Goal: Transaction & Acquisition: Purchase product/service

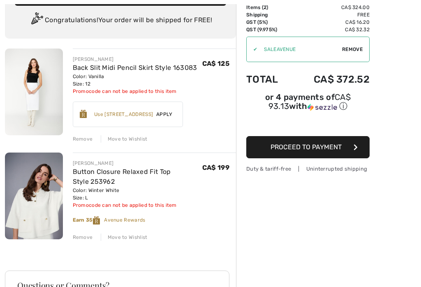
scroll to position [88, 0]
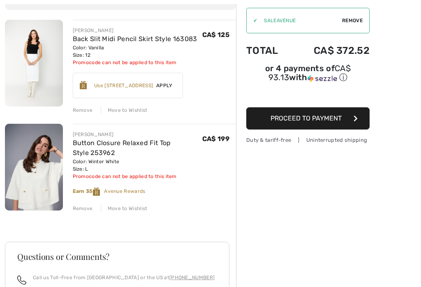
click at [83, 209] on div "Remove" at bounding box center [83, 208] width 20 height 7
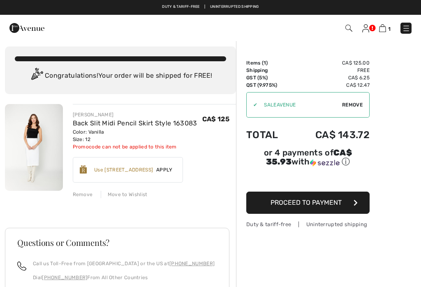
scroll to position [0, 0]
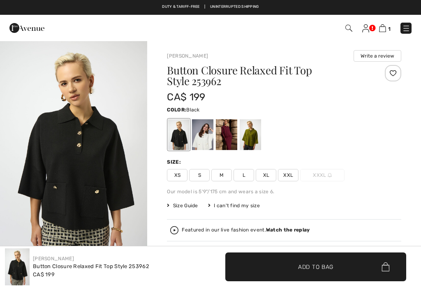
checkbox input "true"
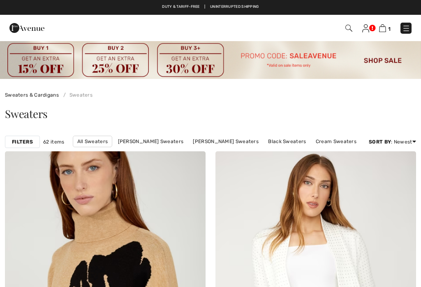
checkbox input "true"
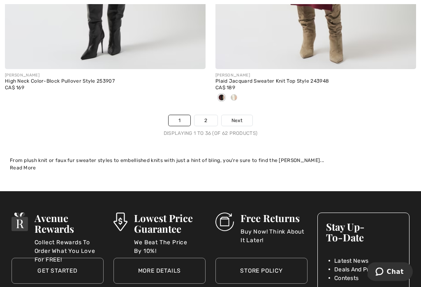
scroll to position [6377, 0]
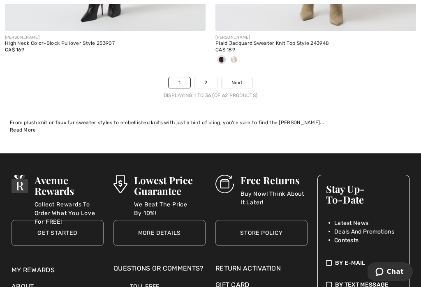
click at [239, 79] on span "Next" at bounding box center [236, 82] width 11 height 7
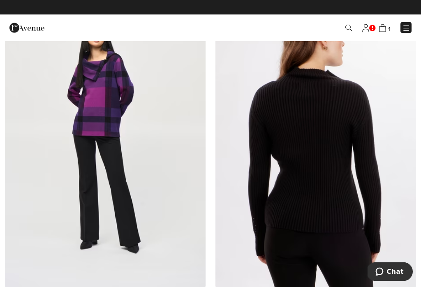
scroll to position [3974, 0]
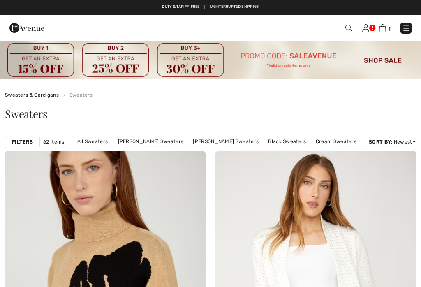
scroll to position [6302, 0]
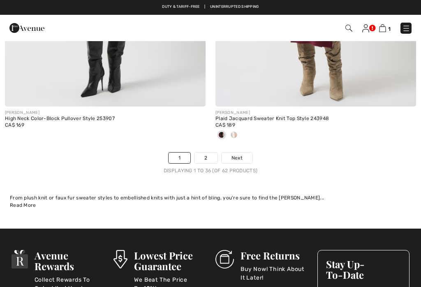
checkbox input "true"
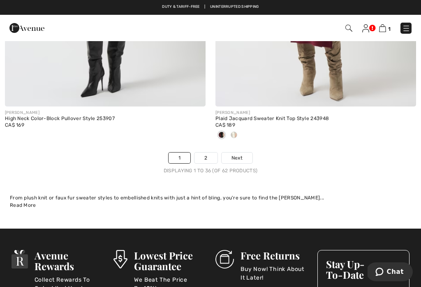
click at [411, 25] on link at bounding box center [405, 28] width 11 height 11
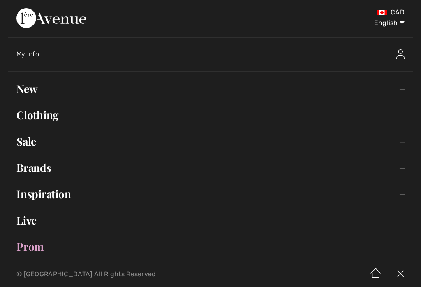
click at [41, 115] on link "Clothing Toggle submenu" at bounding box center [210, 115] width 404 height 18
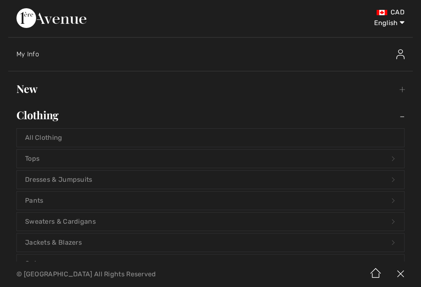
click at [36, 161] on link "Tops Open submenu" at bounding box center [210, 158] width 387 height 18
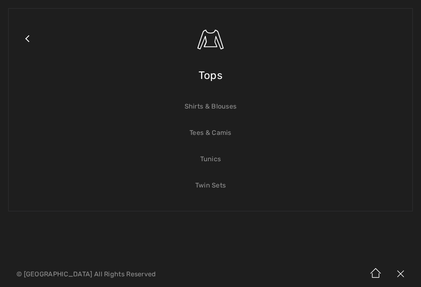
click at [209, 134] on link "Tees & Camis" at bounding box center [210, 133] width 387 height 18
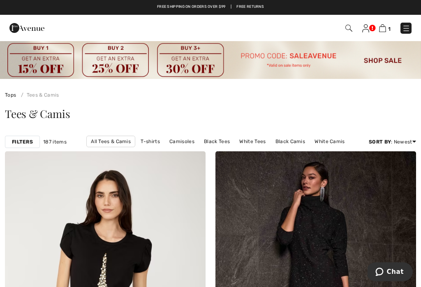
click at [249, 145] on link "White Tees" at bounding box center [252, 141] width 34 height 11
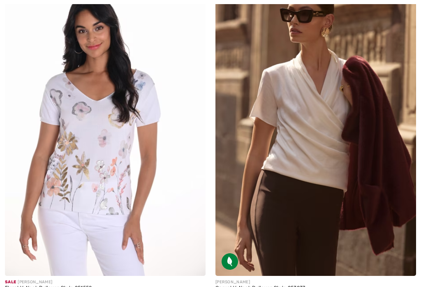
checkbox input "true"
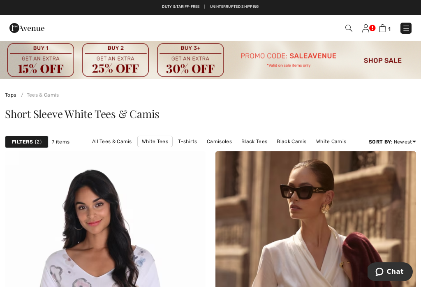
click at [408, 28] on img at bounding box center [406, 28] width 8 height 8
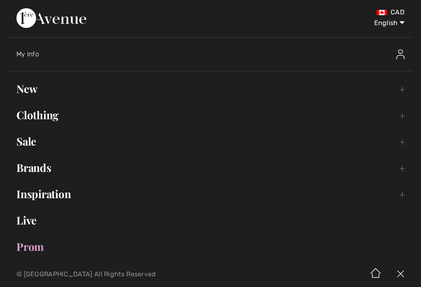
click at [48, 112] on link "Clothing Toggle submenu" at bounding box center [210, 115] width 404 height 18
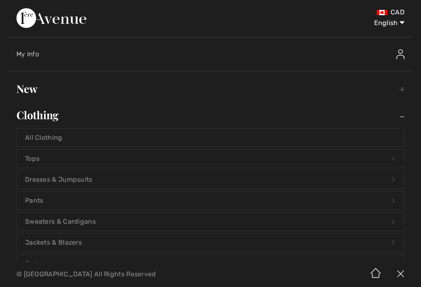
click at [34, 156] on link "Tops Open submenu" at bounding box center [210, 158] width 387 height 18
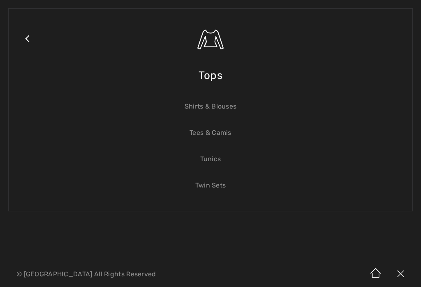
click at [210, 104] on link "Shirts & Blouses" at bounding box center [210, 106] width 387 height 18
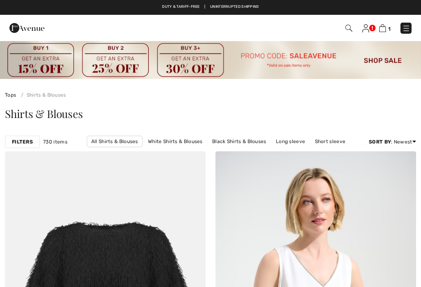
click at [176, 143] on link "White Shirts & Blouses" at bounding box center [175, 141] width 63 height 11
checkbox input "true"
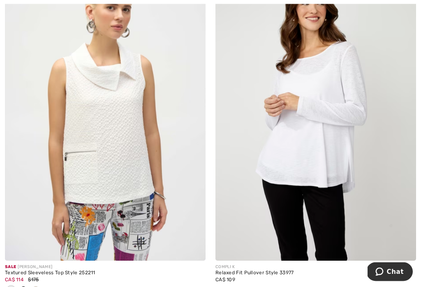
scroll to position [1924, 0]
click at [193, 244] on img at bounding box center [192, 247] width 7 height 7
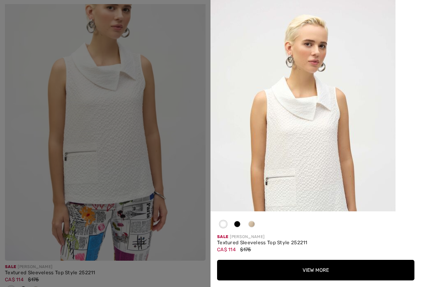
click at [304, 280] on button "View More" at bounding box center [315, 270] width 197 height 21
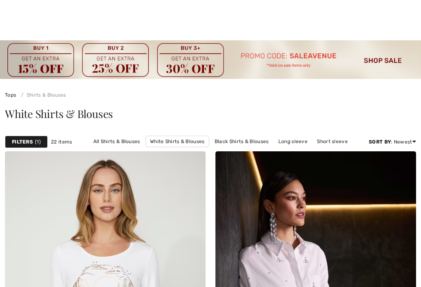
scroll to position [2254, 0]
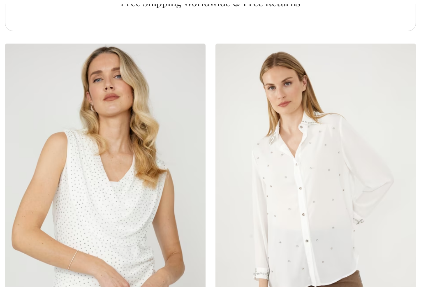
checkbox input "true"
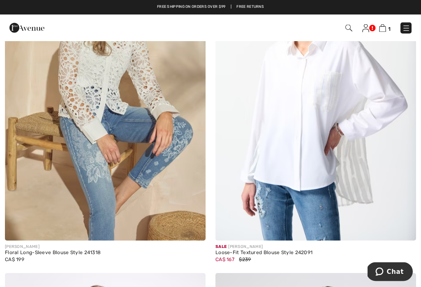
scroll to position [3397, 0]
click at [408, 26] on img at bounding box center [406, 28] width 8 height 8
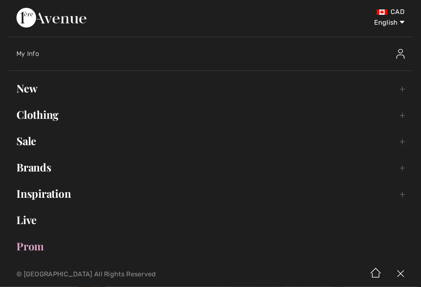
scroll to position [3397, 0]
click at [37, 115] on link "Clothing Toggle submenu" at bounding box center [210, 115] width 404 height 18
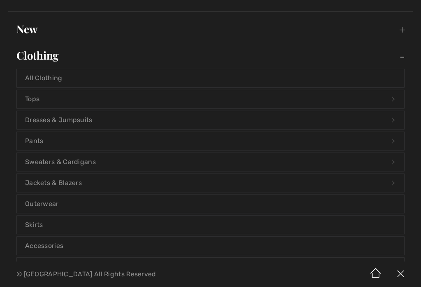
scroll to position [67, 0]
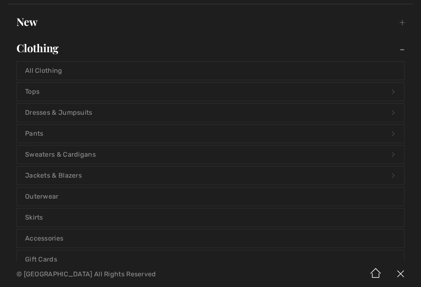
click at [31, 136] on link "Pants Open submenu" at bounding box center [210, 133] width 387 height 18
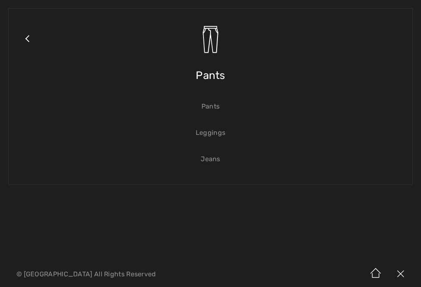
click at [213, 110] on link "Pants" at bounding box center [210, 106] width 387 height 18
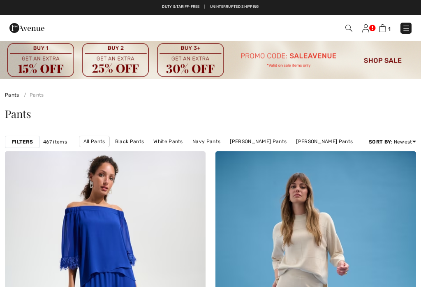
checkbox input "true"
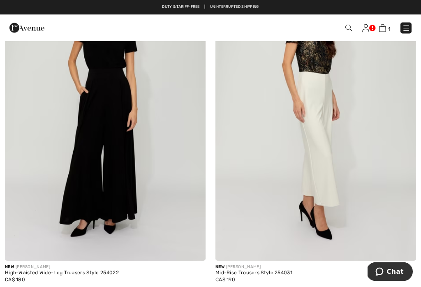
scroll to position [2310, 0]
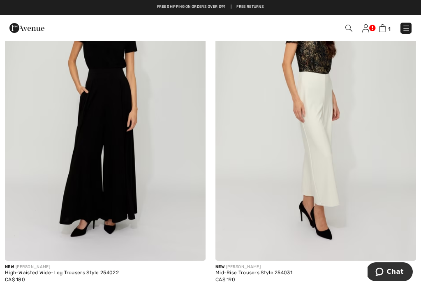
click at [402, 249] on img at bounding box center [403, 247] width 7 height 7
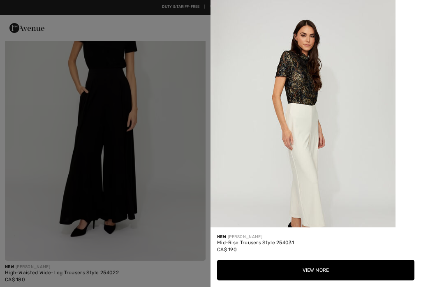
click at [317, 274] on button "View More" at bounding box center [315, 270] width 197 height 21
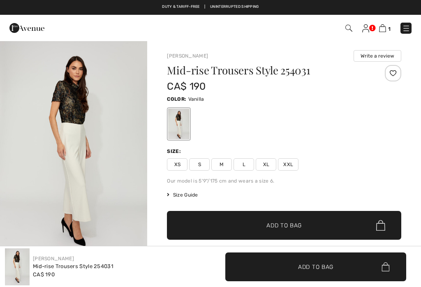
checkbox input "true"
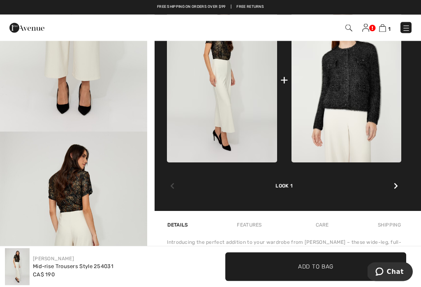
scroll to position [340, 0]
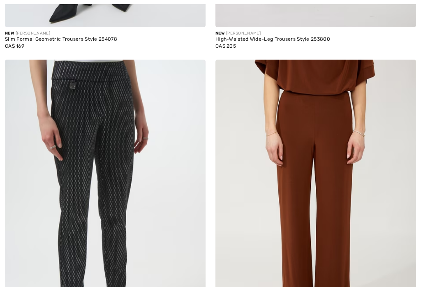
checkbox input "true"
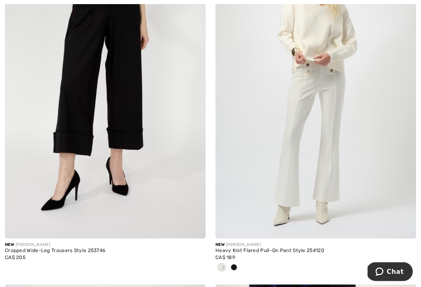
scroll to position [3691, 0]
click at [406, 226] on img at bounding box center [403, 225] width 7 height 7
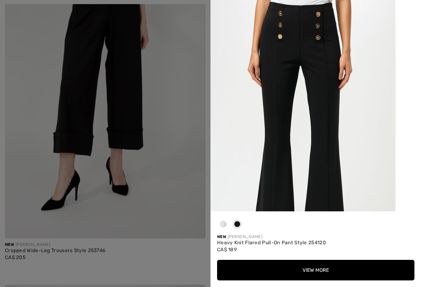
click at [317, 268] on button "View More" at bounding box center [315, 270] width 197 height 21
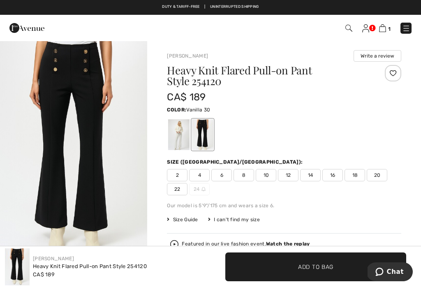
click at [174, 135] on div at bounding box center [178, 134] width 21 height 31
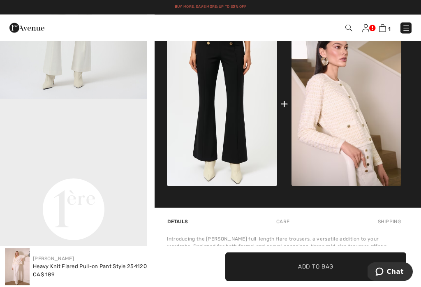
scroll to position [375, 0]
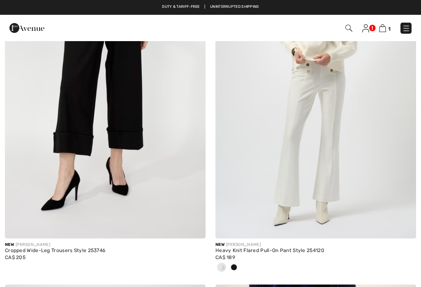
checkbox input "true"
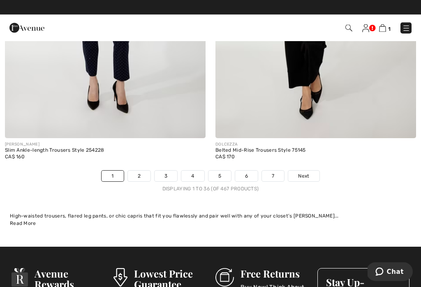
scroll to position [6243, 0]
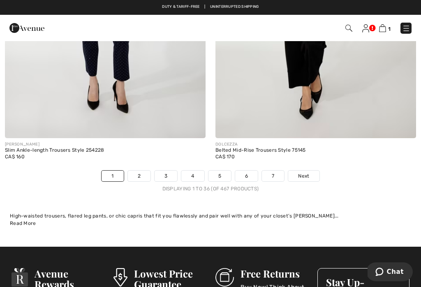
click at [311, 170] on link "Next" at bounding box center [303, 175] width 31 height 11
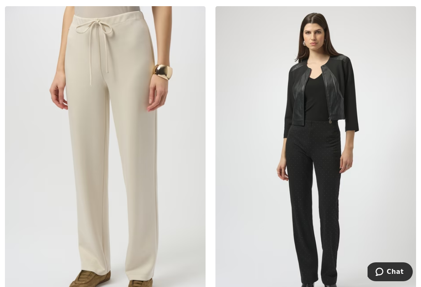
click at [412, 234] on img at bounding box center [315, 156] width 200 height 301
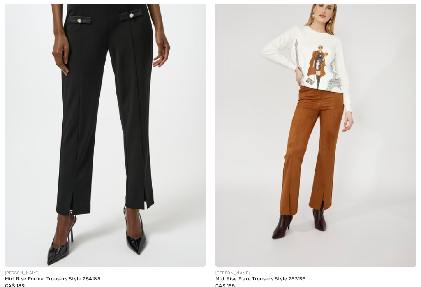
checkbox input "true"
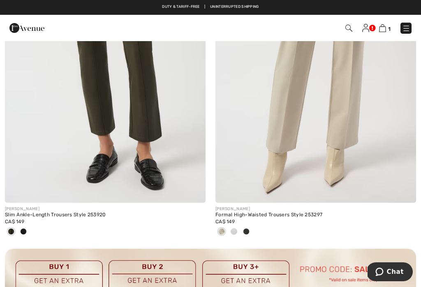
scroll to position [1927, 0]
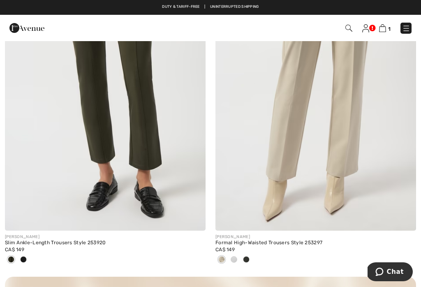
click at [400, 220] on img at bounding box center [403, 217] width 7 height 7
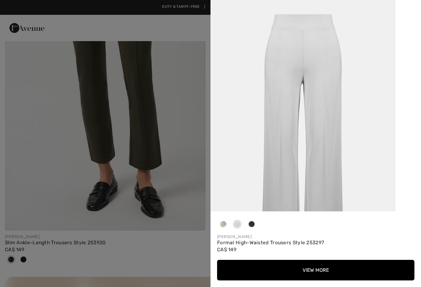
click at [316, 270] on button "View More" at bounding box center [315, 270] width 197 height 21
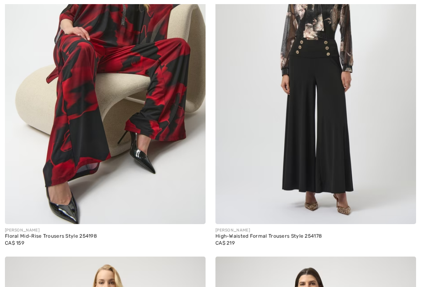
checkbox input "true"
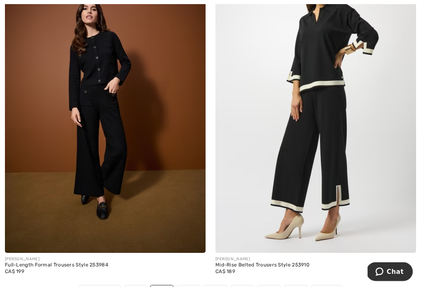
scroll to position [6142, 0]
click at [335, 285] on link "Next" at bounding box center [326, 290] width 31 height 11
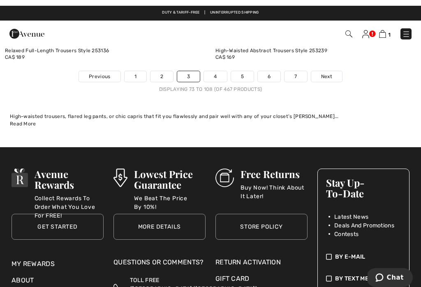
scroll to position [6291, 0]
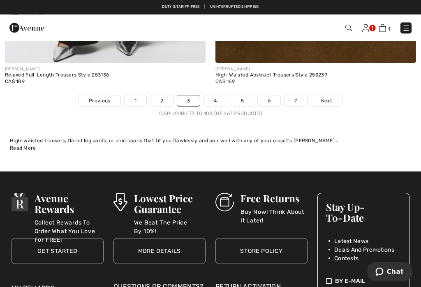
click at [328, 98] on span "Next" at bounding box center [326, 100] width 11 height 7
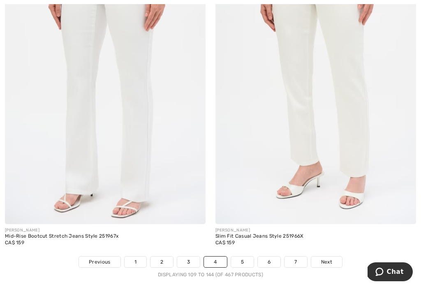
scroll to position [6079, 0]
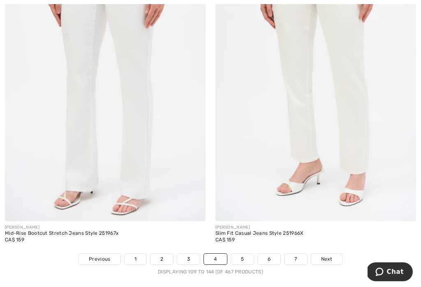
click at [395, 193] on div at bounding box center [398, 204] width 34 height 34
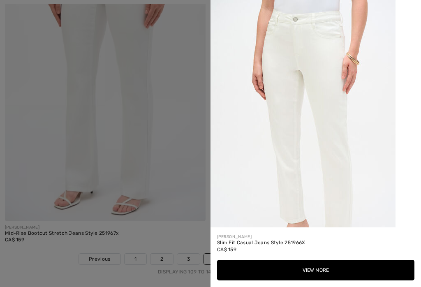
click at [320, 280] on button "View More" at bounding box center [315, 270] width 197 height 21
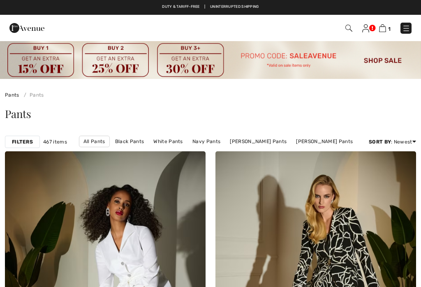
scroll to position [6092, 0]
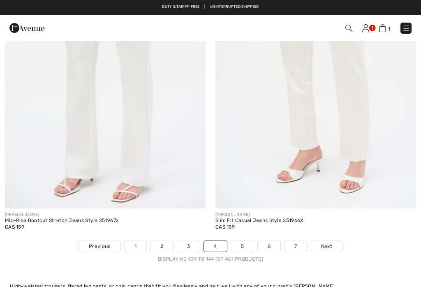
checkbox input "true"
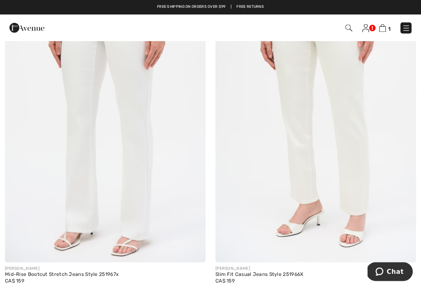
scroll to position [6037, 0]
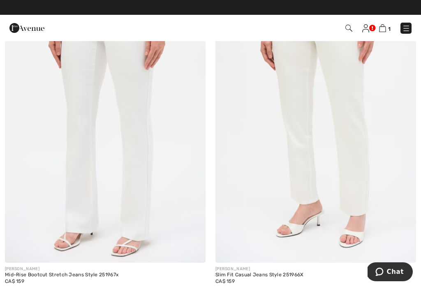
click at [195, 246] on img at bounding box center [192, 249] width 7 height 7
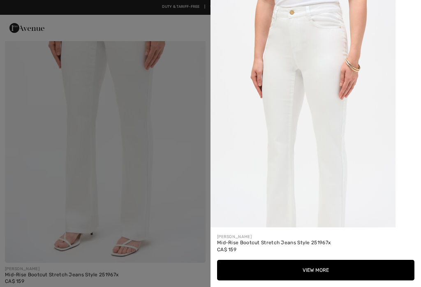
click at [317, 277] on button "View More" at bounding box center [315, 270] width 197 height 21
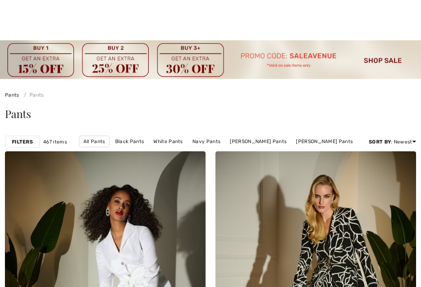
checkbox input "true"
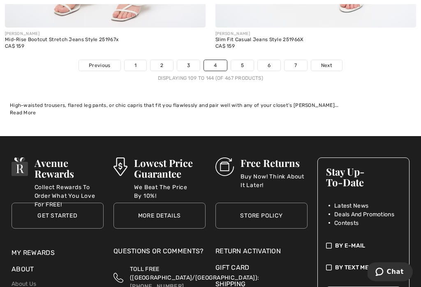
scroll to position [6272, 0]
click at [324, 62] on span "Next" at bounding box center [326, 65] width 11 height 7
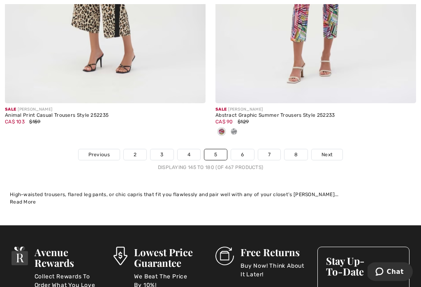
scroll to position [6305, 0]
click at [329, 152] on span "Next" at bounding box center [326, 154] width 11 height 7
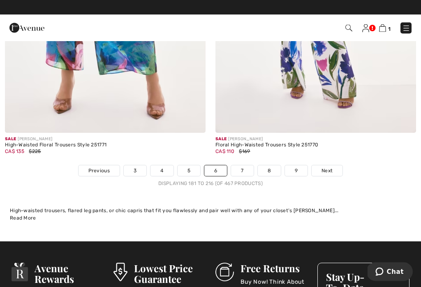
scroll to position [6208, 0]
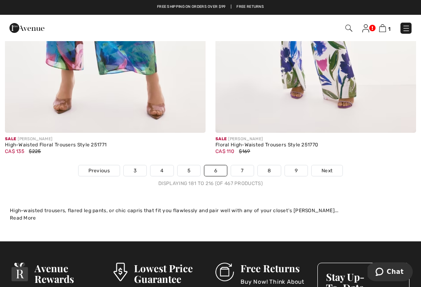
click at [325, 169] on link "Next" at bounding box center [326, 170] width 31 height 11
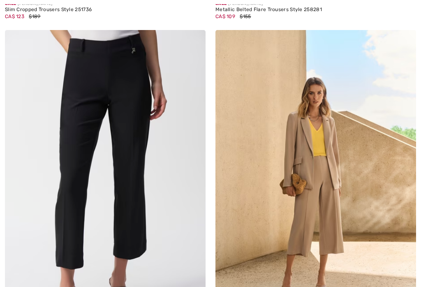
checkbox input "true"
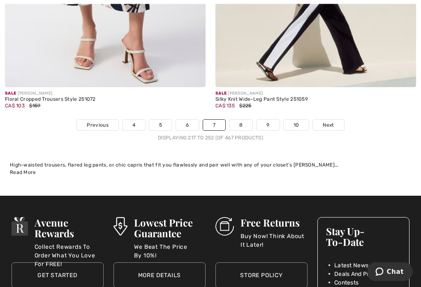
scroll to position [6318, 0]
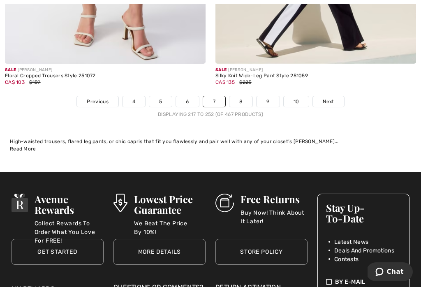
click at [336, 96] on link "Next" at bounding box center [328, 101] width 31 height 11
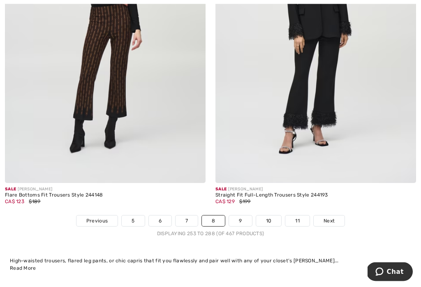
scroll to position [6118, 0]
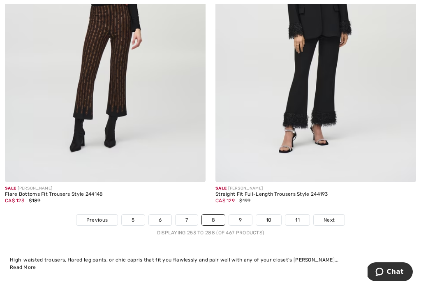
click at [337, 217] on link "Next" at bounding box center [328, 219] width 31 height 11
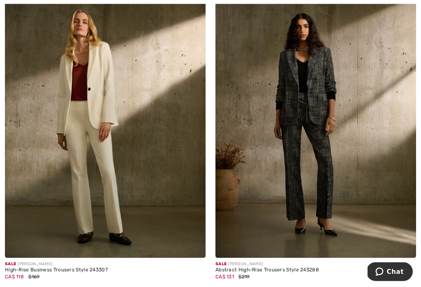
scroll to position [2632, 0]
click at [193, 246] on img at bounding box center [192, 244] width 7 height 7
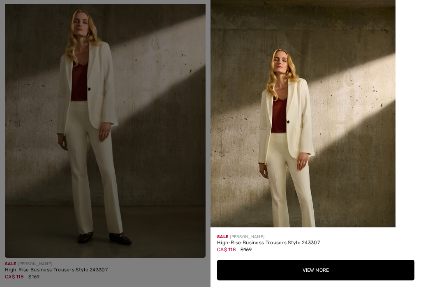
click at [308, 280] on button "View More" at bounding box center [315, 270] width 197 height 21
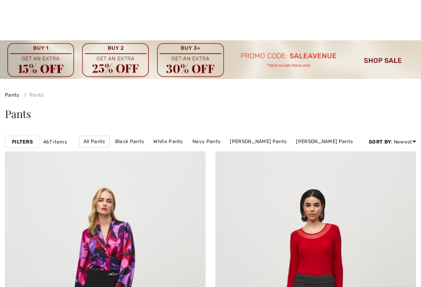
checkbox input "true"
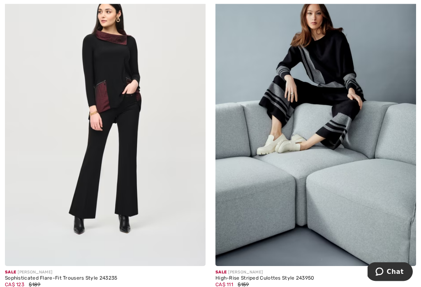
scroll to position [2975, 0]
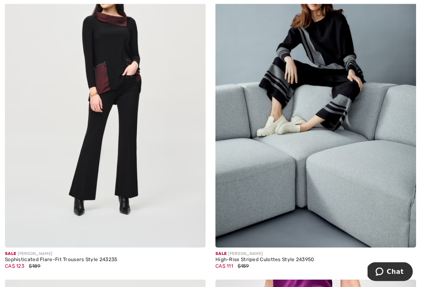
click at [416, 222] on div "Sale JOSEPH RIBKOFF High-Rise Striped Culottes Style 243950 CA$ 111 $159" at bounding box center [315, 113] width 210 height 333
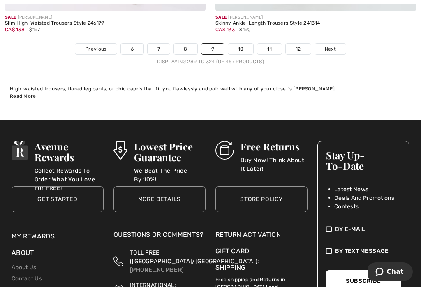
scroll to position [6308, 0]
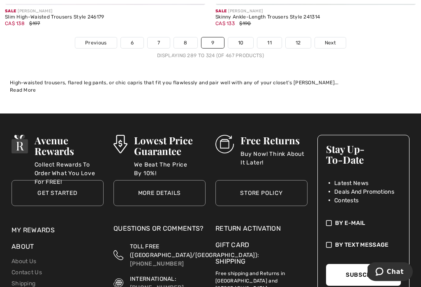
click at [332, 39] on span "Next" at bounding box center [329, 42] width 11 height 7
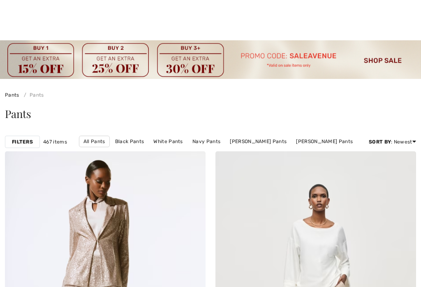
scroll to position [319, 0]
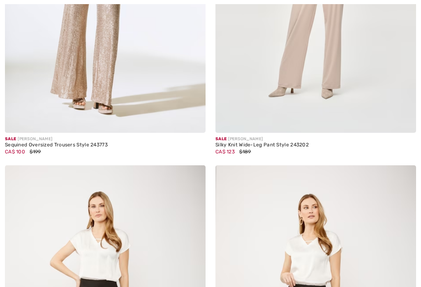
checkbox input "true"
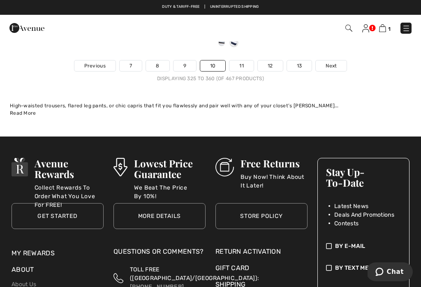
scroll to position [6383, 0]
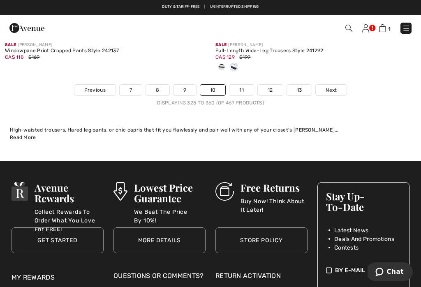
click at [331, 86] on span "Next" at bounding box center [330, 89] width 11 height 7
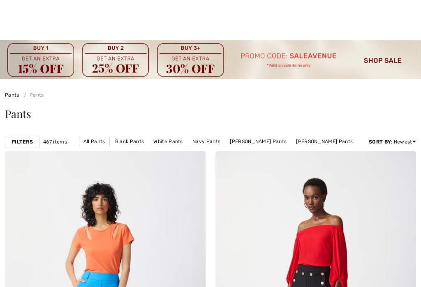
scroll to position [817, 0]
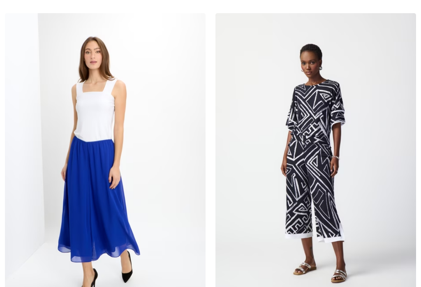
checkbox input "true"
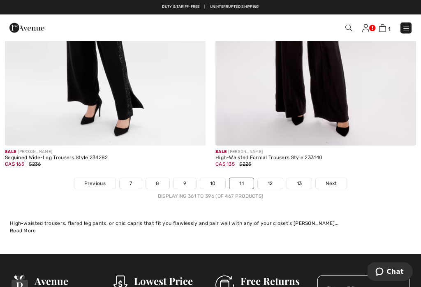
scroll to position [6150, 0]
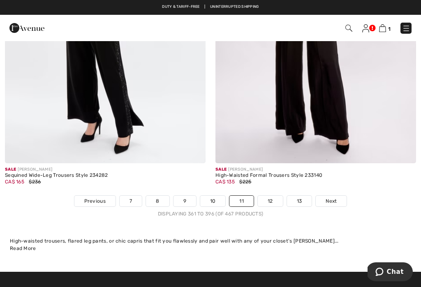
click at [339, 198] on link "Next" at bounding box center [330, 200] width 31 height 11
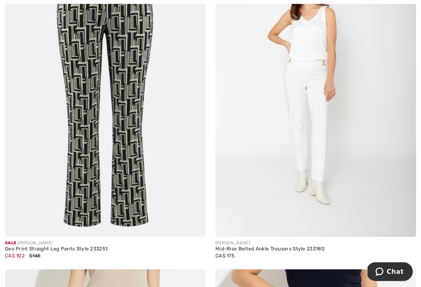
scroll to position [2336, 0]
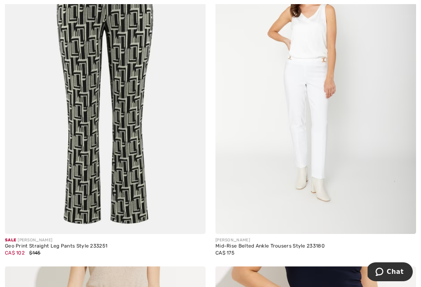
click at [401, 214] on span at bounding box center [403, 221] width 16 height 16
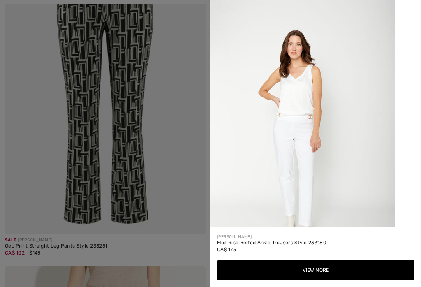
click at [323, 278] on button "View More" at bounding box center [315, 270] width 197 height 21
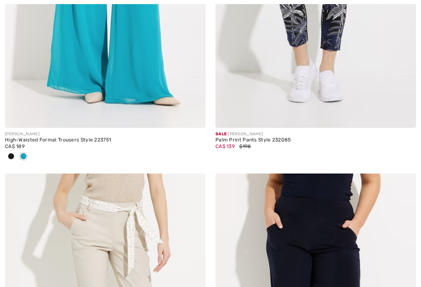
checkbox input "true"
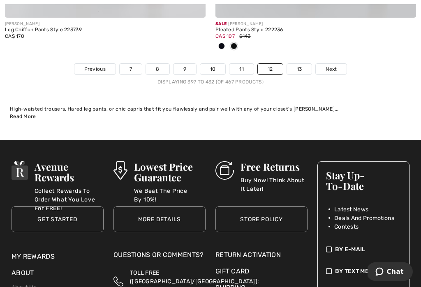
scroll to position [6338, 0]
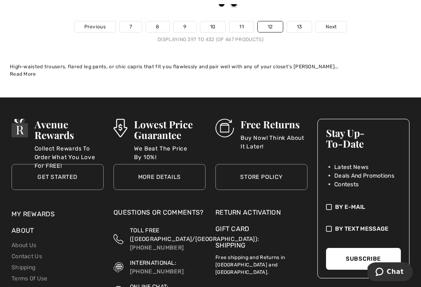
click at [339, 21] on link "Next" at bounding box center [330, 26] width 31 height 11
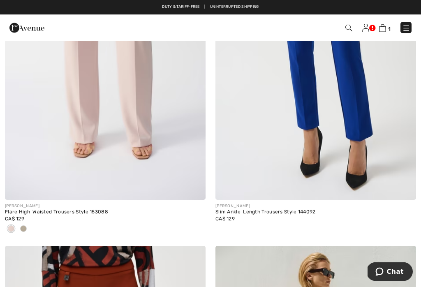
scroll to position [5168, 0]
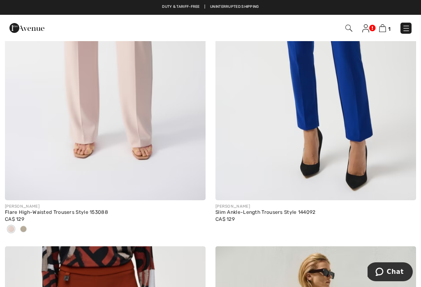
click at [409, 30] on img at bounding box center [406, 28] width 8 height 8
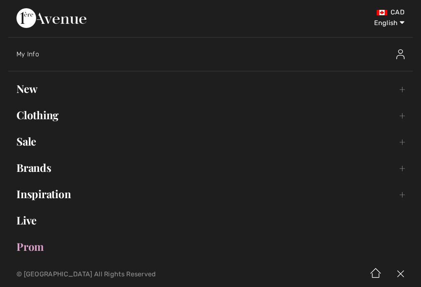
click at [39, 117] on link "Clothing Toggle submenu" at bounding box center [210, 115] width 404 height 18
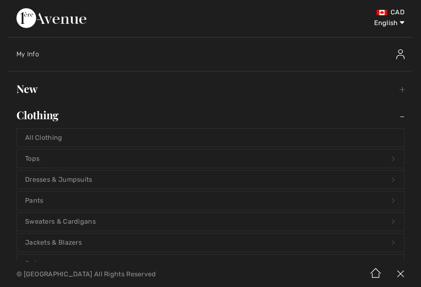
click at [37, 200] on link "Pants Open submenu" at bounding box center [210, 200] width 387 height 18
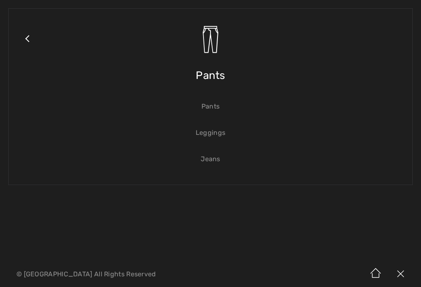
click at [214, 159] on link "Jeans" at bounding box center [210, 159] width 387 height 18
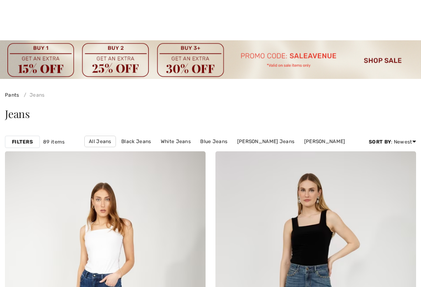
scroll to position [137, 0]
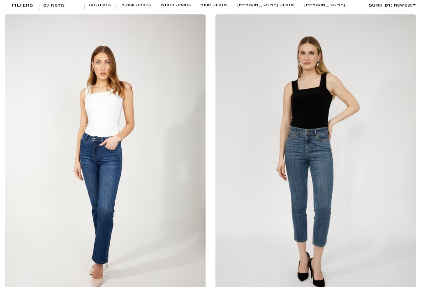
checkbox input "true"
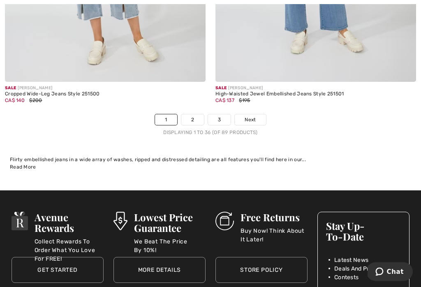
scroll to position [6250, 0]
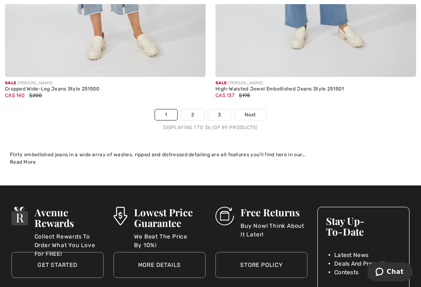
click at [260, 110] on link "Next" at bounding box center [249, 114] width 31 height 11
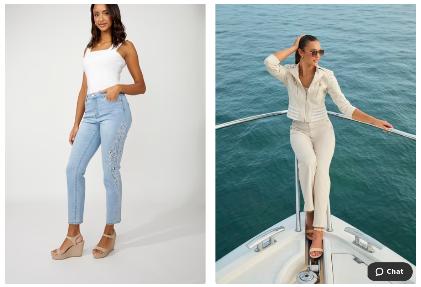
scroll to position [2626, 0]
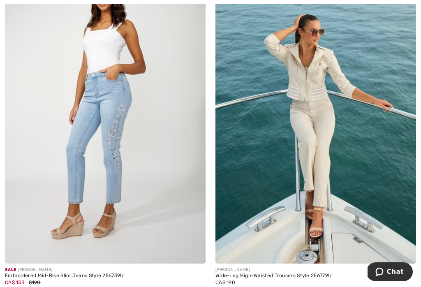
click at [394, 248] on div at bounding box center [398, 246] width 34 height 34
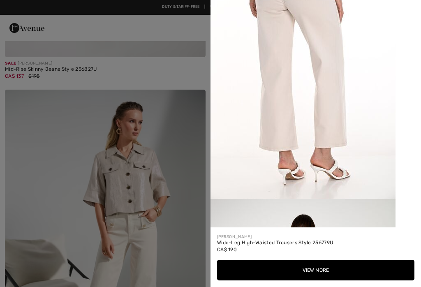
scroll to position [1737, 0]
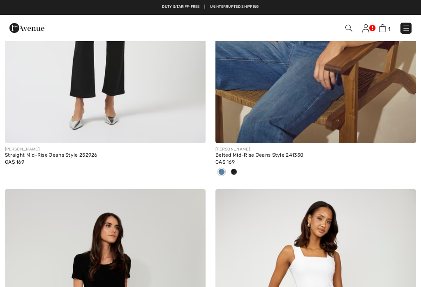
checkbox input "true"
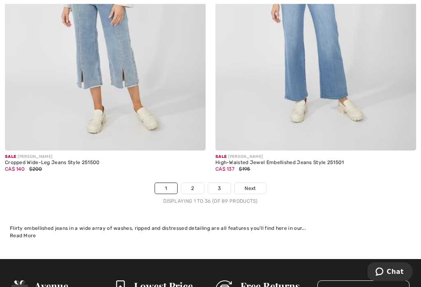
scroll to position [6243, 0]
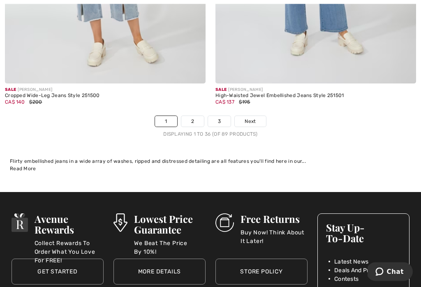
click at [254, 118] on span "Next" at bounding box center [249, 121] width 11 height 7
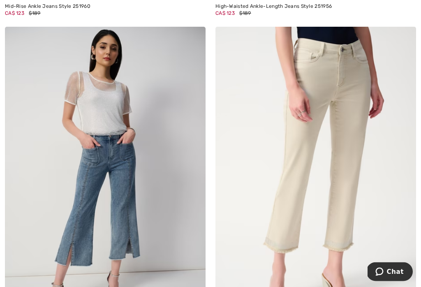
scroll to position [4683, 0]
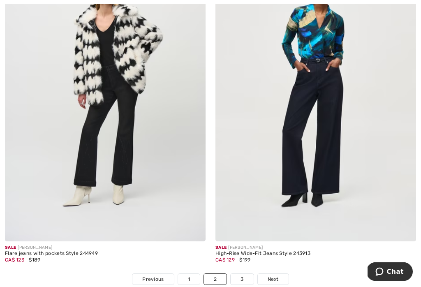
click at [414, 241] on div "Sale JOSEPH RIBKOFF High-Rise Wide-Fit Jeans Style 243913 CA$ 129 $199" at bounding box center [315, 257] width 200 height 32
click at [281, 278] on link "Next" at bounding box center [272, 278] width 31 height 11
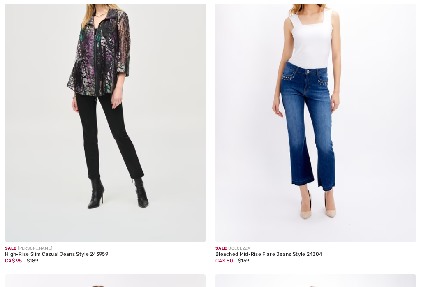
checkbox input "true"
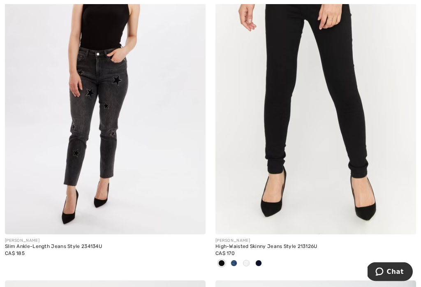
scroll to position [1563, 0]
click at [407, 223] on img at bounding box center [403, 221] width 7 height 7
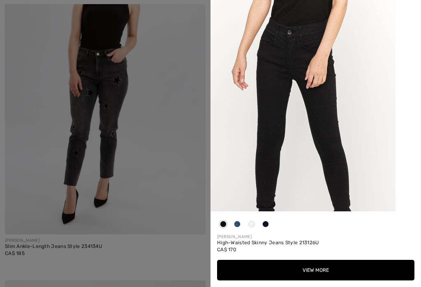
click at [308, 280] on button "View More" at bounding box center [315, 270] width 197 height 21
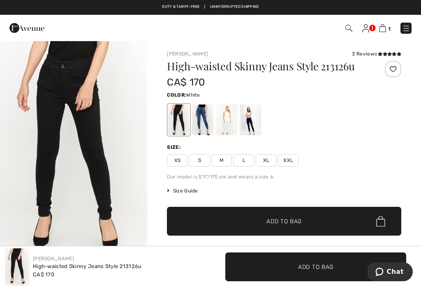
click at [232, 122] on div at bounding box center [226, 119] width 21 height 31
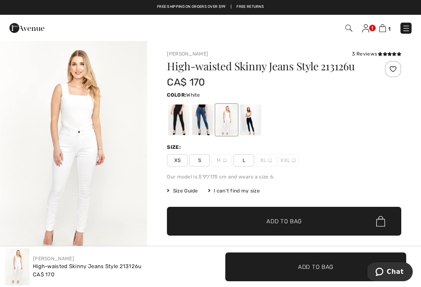
click at [254, 127] on div at bounding box center [249, 119] width 21 height 31
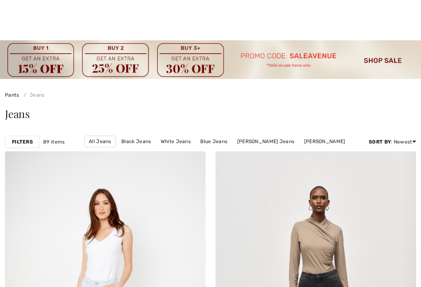
checkbox input "true"
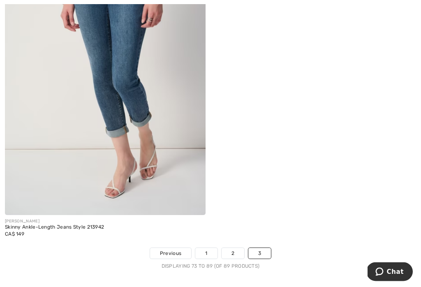
scroll to position [2995, 0]
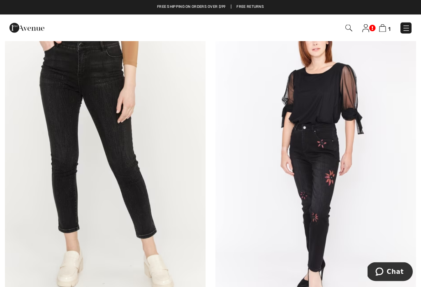
scroll to position [2542, 0]
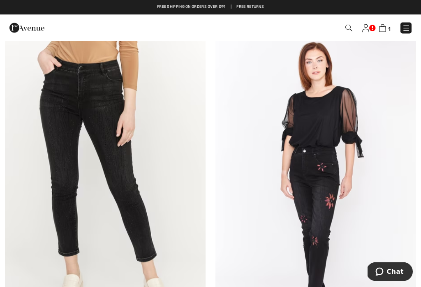
click at [409, 28] on img at bounding box center [406, 28] width 8 height 8
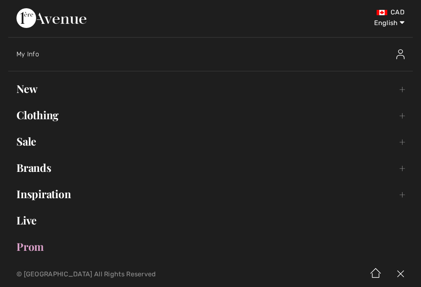
click at [42, 115] on link "Clothing Toggle submenu" at bounding box center [210, 115] width 404 height 18
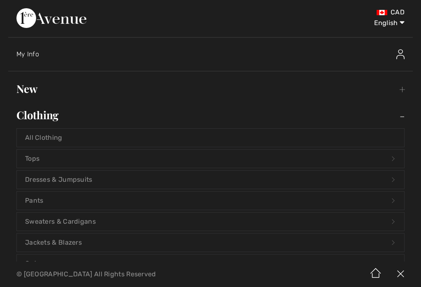
click at [51, 242] on link "Jackets & Blazers Open submenu" at bounding box center [210, 242] width 387 height 18
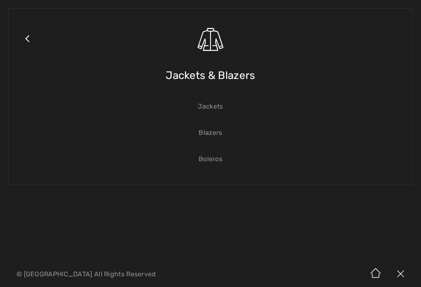
click at [214, 110] on link "Jackets" at bounding box center [210, 106] width 387 height 18
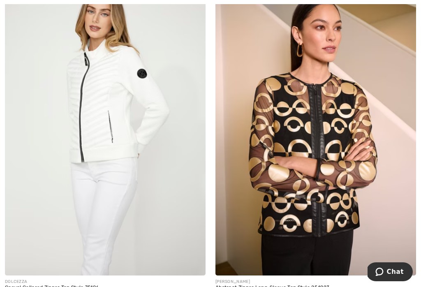
scroll to position [6104, 0]
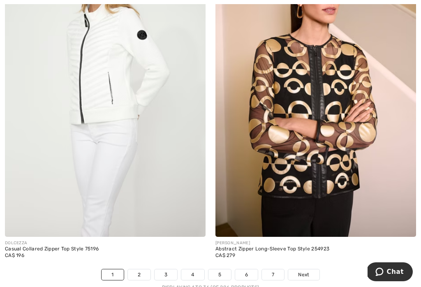
click at [304, 271] on span "Next" at bounding box center [303, 274] width 11 height 7
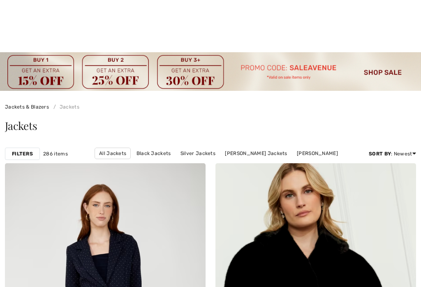
checkbox input "true"
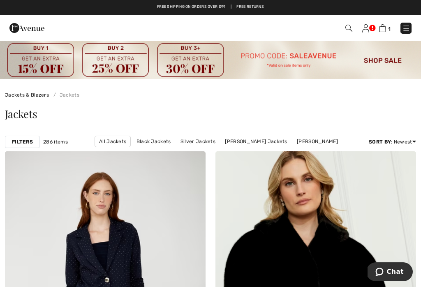
click at [385, 28] on img at bounding box center [382, 28] width 7 height 8
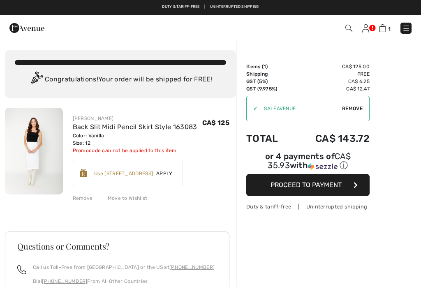
checkbox input "true"
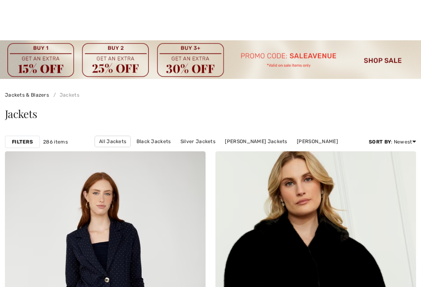
scroll to position [186, 0]
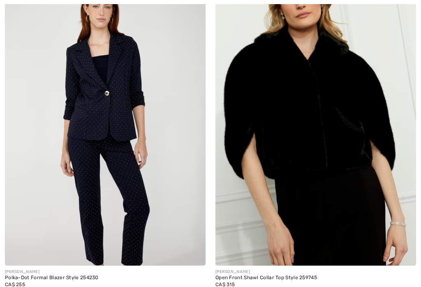
checkbox input "true"
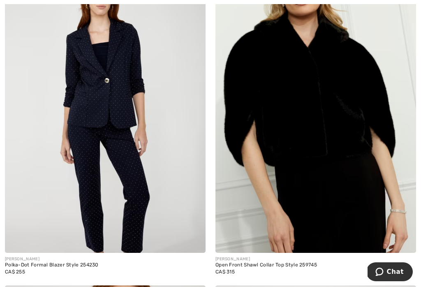
scroll to position [214, 0]
